Goal: Task Accomplishment & Management: Use online tool/utility

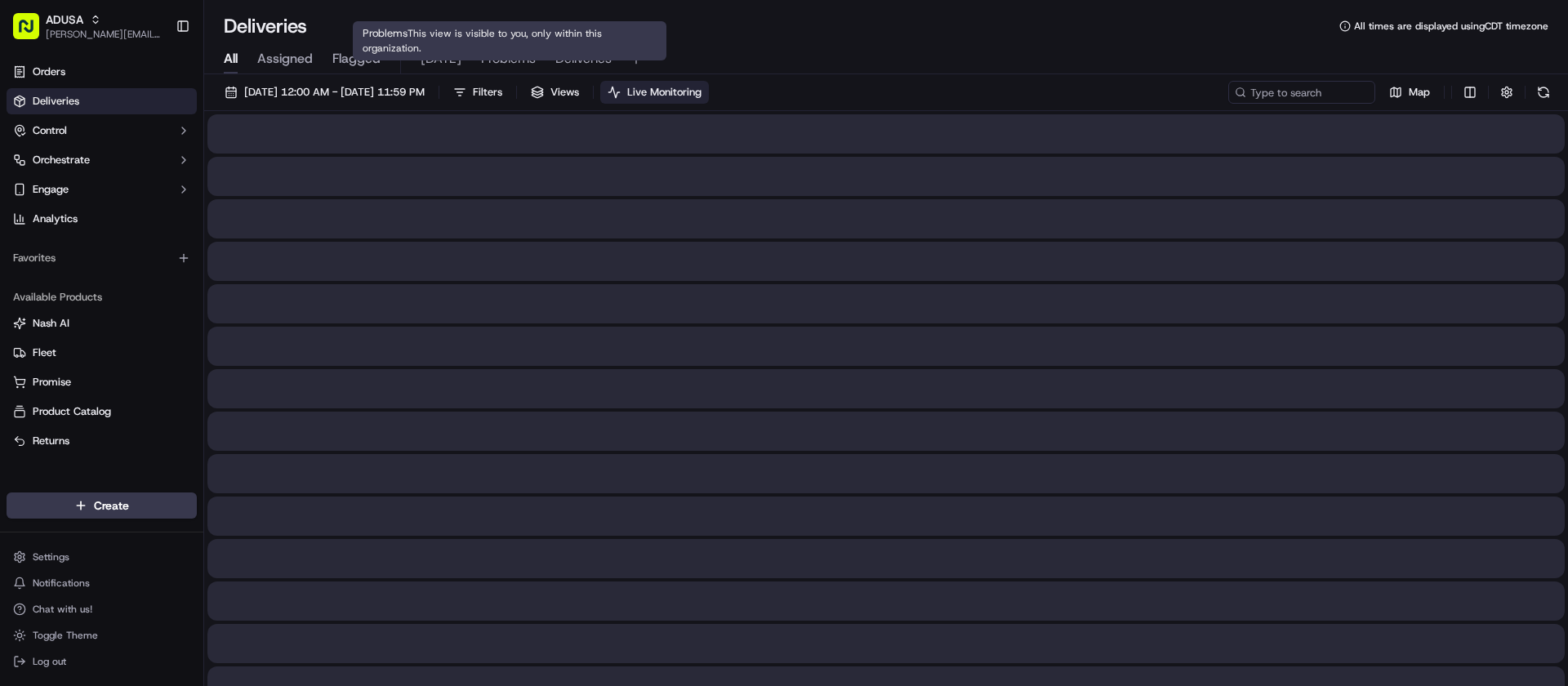
click at [448, 61] on span "[DATE]" at bounding box center [441, 59] width 41 height 20
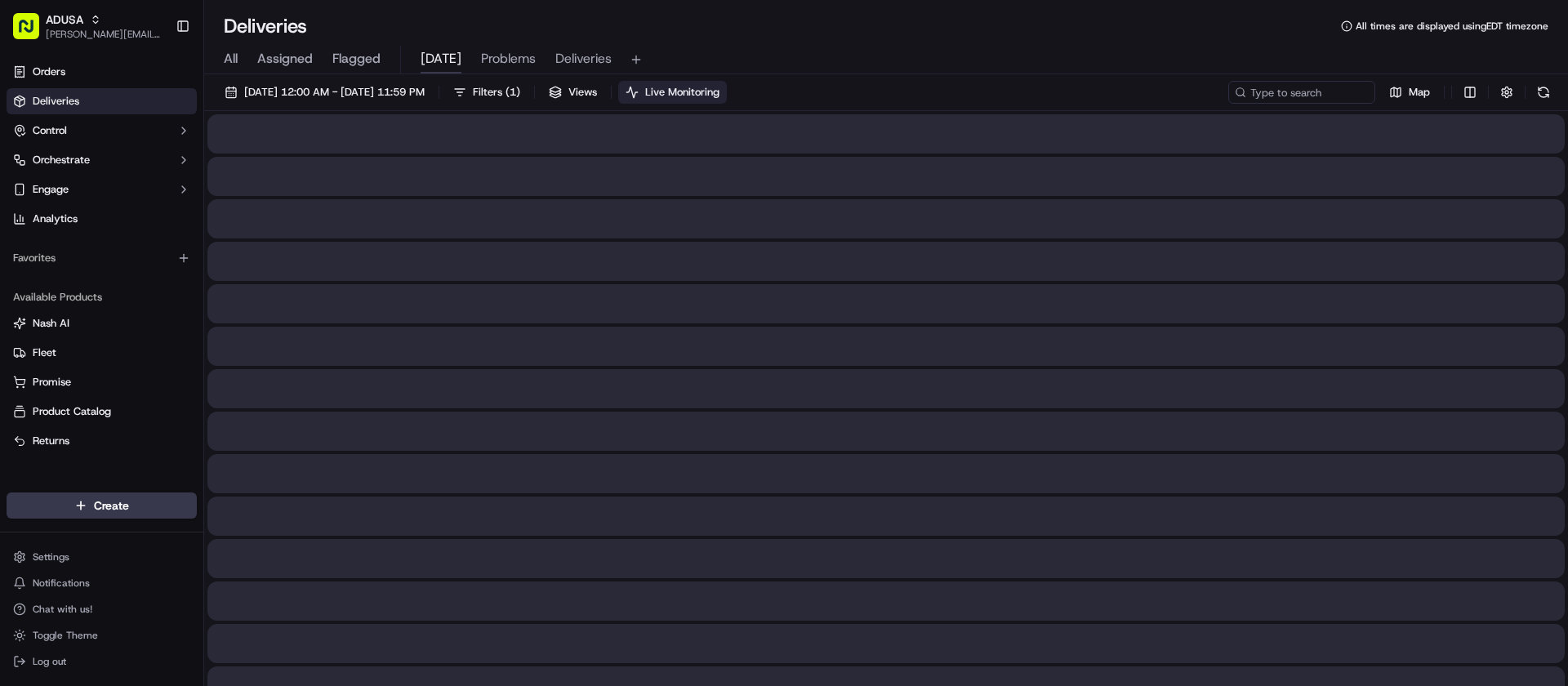
click at [709, 100] on button "Live Monitoring" at bounding box center [672, 92] width 109 height 23
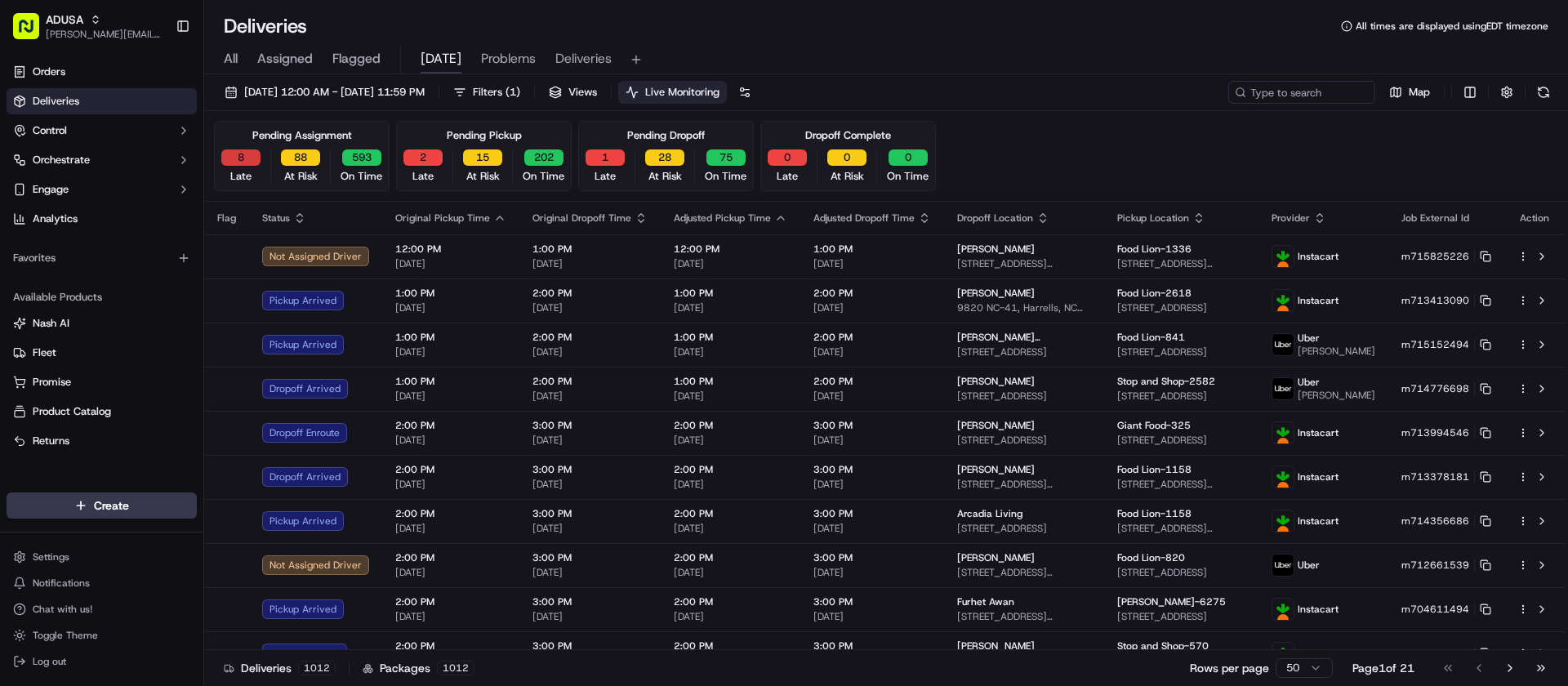
click at [241, 157] on button "8" at bounding box center [241, 158] width 39 height 17
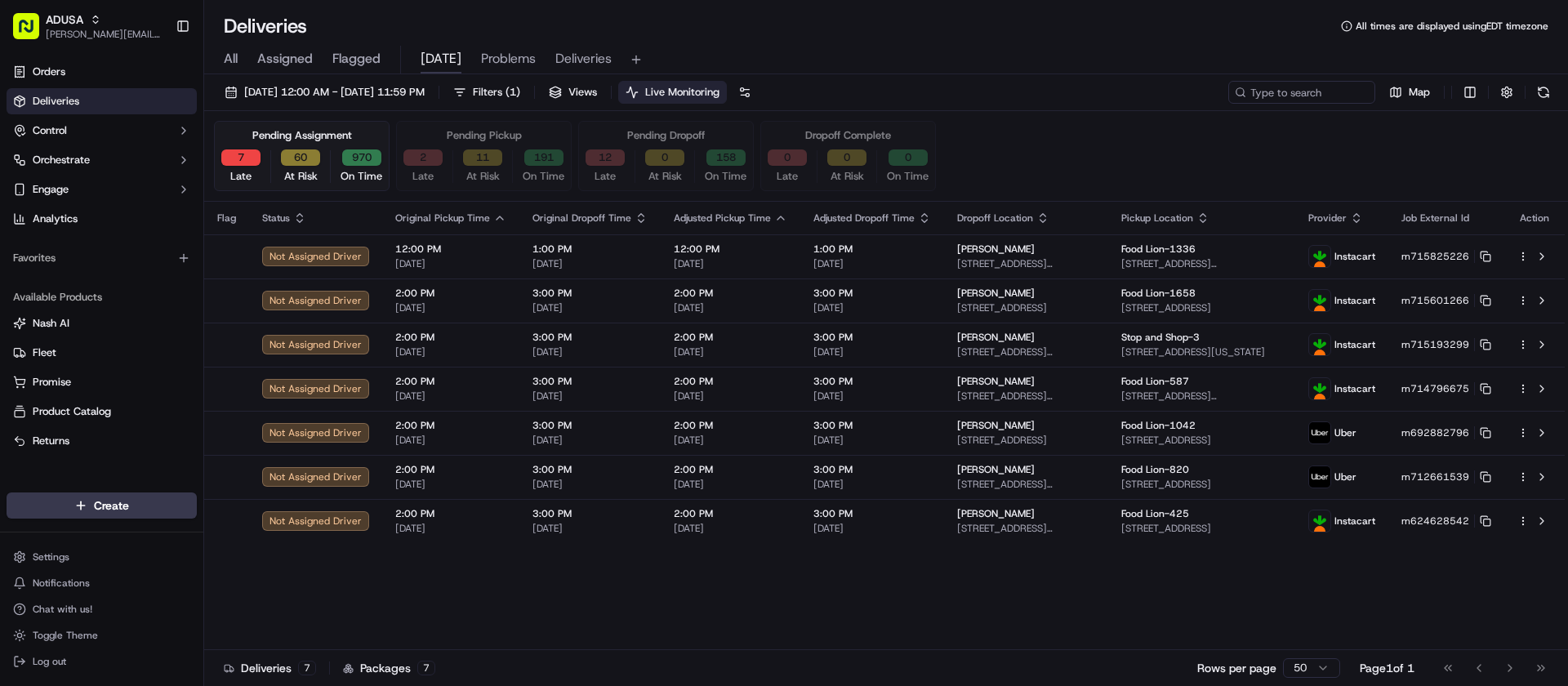
click at [582, 645] on div "Flag Status Original Pickup Time Original Dropoff Time Adjusted Pickup Time Adj…" at bounding box center [884, 426] width 1361 height 448
